Goal: Task Accomplishment & Management: Complete application form

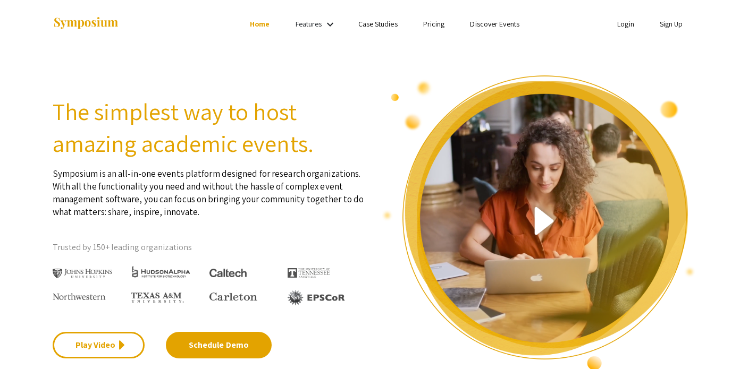
click at [670, 26] on link "Sign Up" at bounding box center [671, 24] width 23 height 10
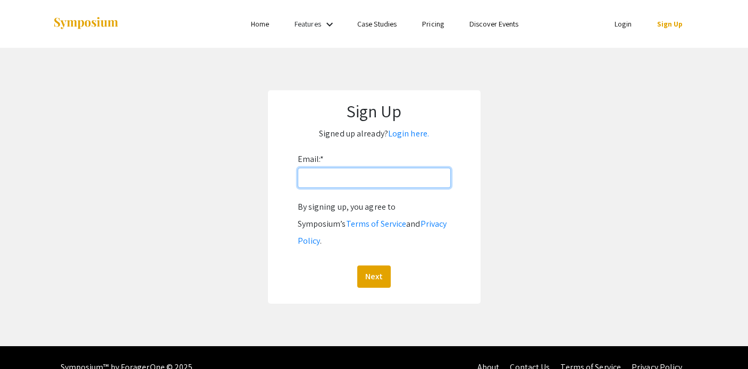
click at [379, 178] on input "Email: *" at bounding box center [374, 178] width 153 height 20
type input "naffara@andrew.cmu.edu"
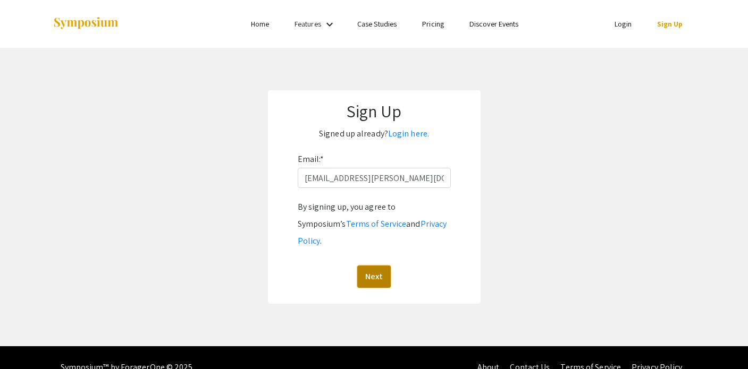
click at [382, 266] on button "Next" at bounding box center [373, 277] width 33 height 22
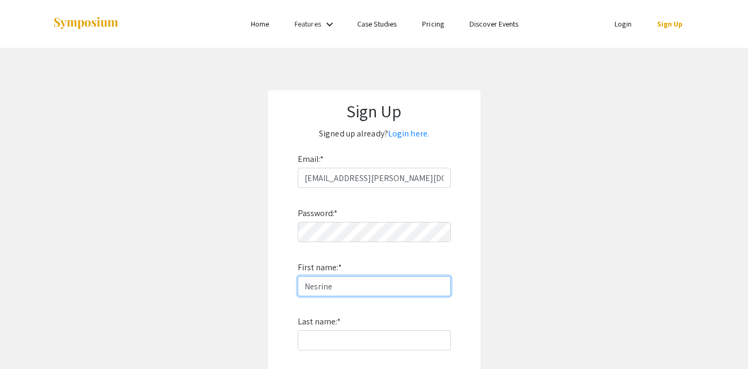
type input "Nesrine"
click at [517, 289] on app-signup "Sign Up Signed up already? Login here. Email: * naffara@andrew.cmu.edu Password…" at bounding box center [374, 286] width 748 height 393
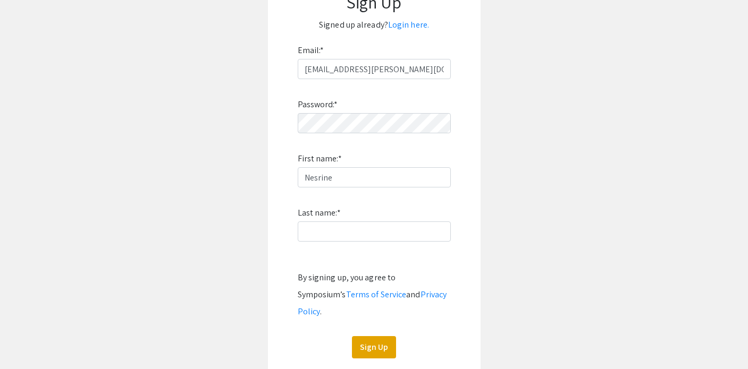
scroll to position [182, 0]
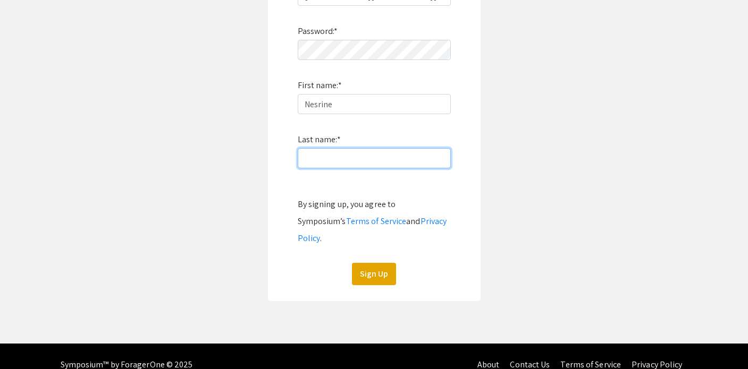
click at [339, 161] on input "Last name: *" at bounding box center [374, 158] width 153 height 20
type input "a"
type input "Affara"
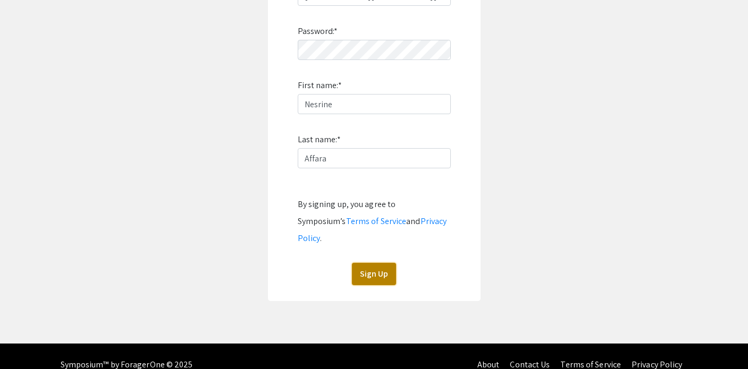
click at [378, 263] on button "Sign Up" at bounding box center [374, 274] width 44 height 22
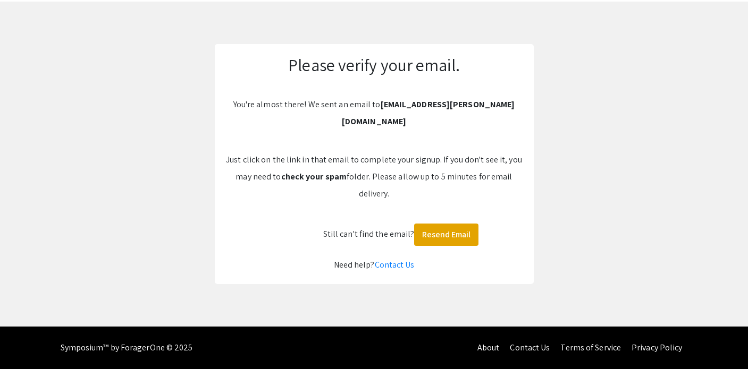
scroll to position [29, 0]
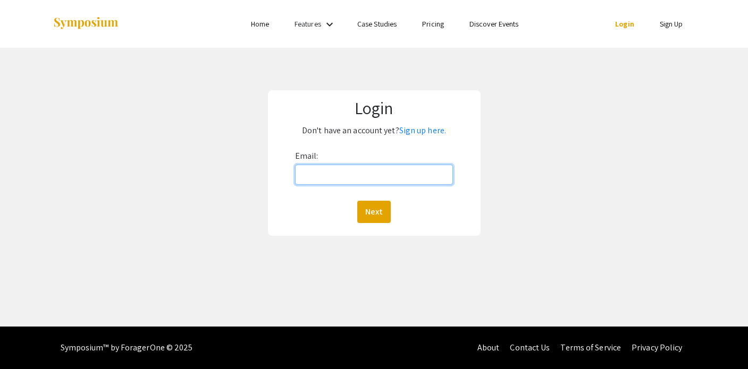
click at [350, 182] on input "Email:" at bounding box center [374, 175] width 158 height 20
type input "naffara@andrew.cmu.edu"
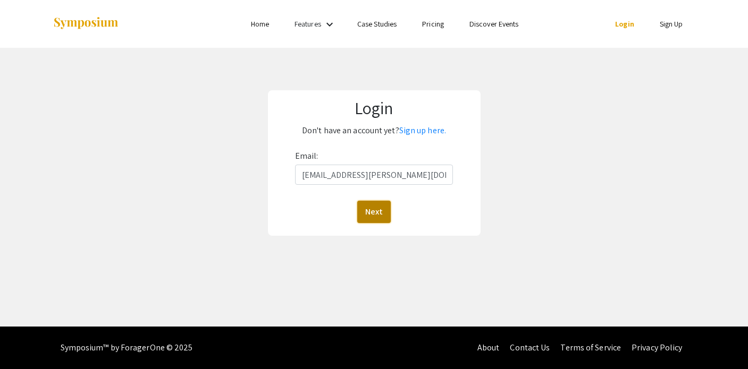
click at [378, 213] on button "Next" at bounding box center [373, 212] width 33 height 22
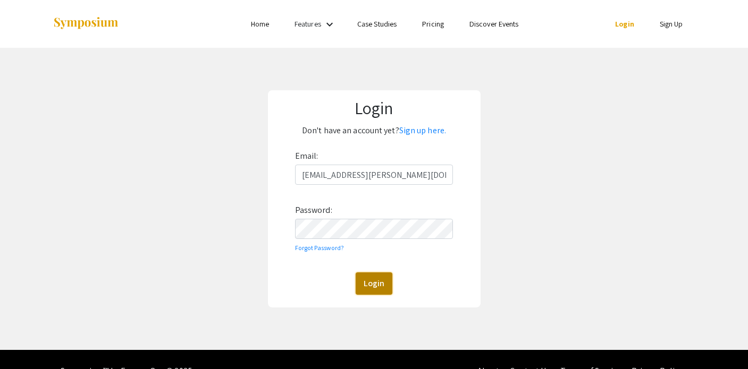
click at [380, 286] on button "Login" at bounding box center [374, 284] width 37 height 22
